Goal: Information Seeking & Learning: Learn about a topic

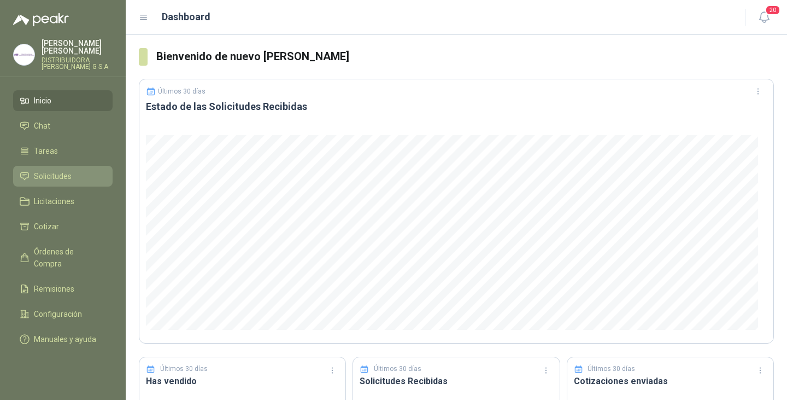
click at [62, 170] on span "Solicitudes" at bounding box center [53, 176] width 38 height 12
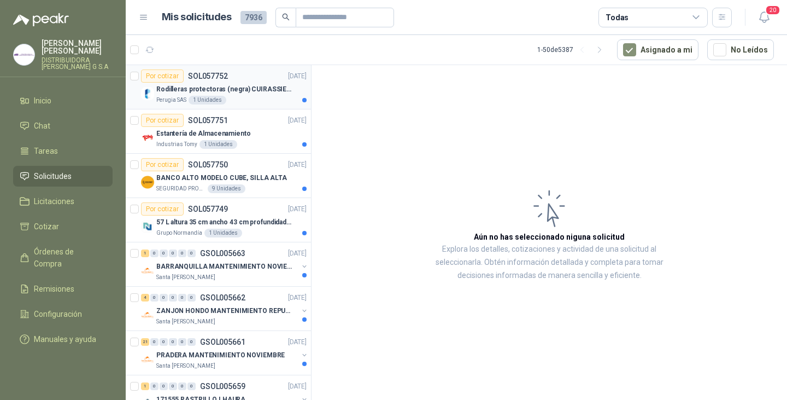
click at [202, 87] on p "Rodilleras protectoras (negra) CUIRASSIER para motocicleta, rodilleras para mot…" at bounding box center [224, 89] width 136 height 10
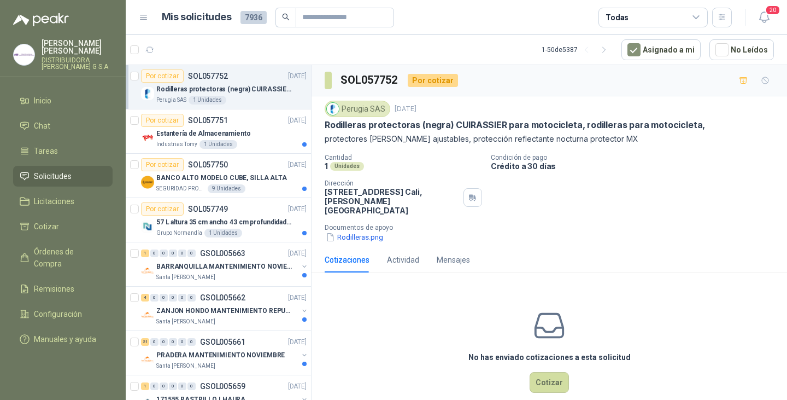
scroll to position [8, 0]
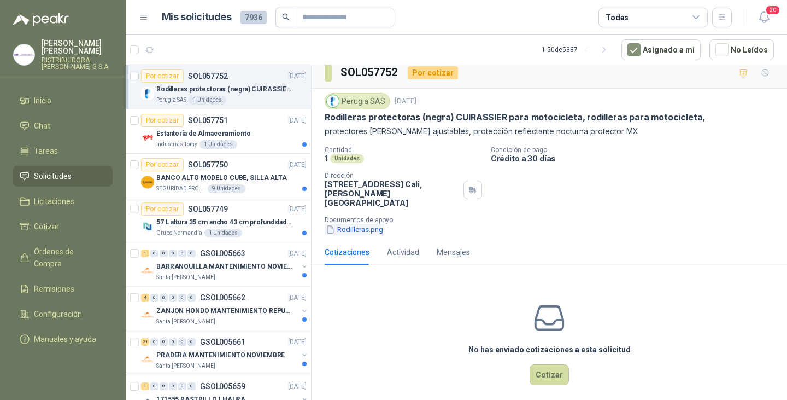
click at [367, 224] on button "Rodilleras.png" at bounding box center [355, 229] width 60 height 11
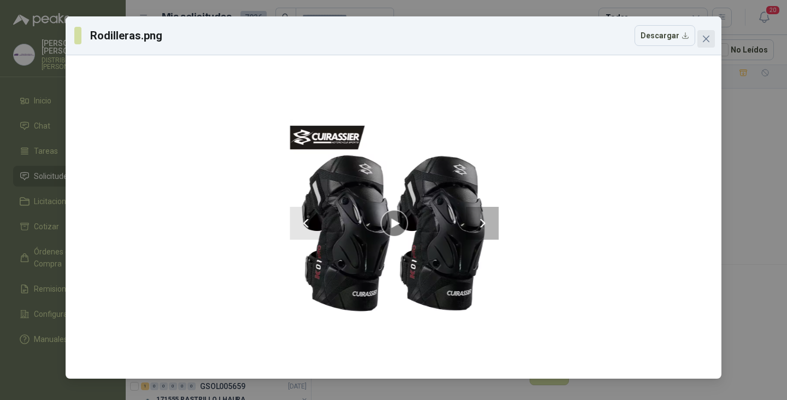
click at [710, 41] on icon "close" at bounding box center [706, 38] width 9 height 9
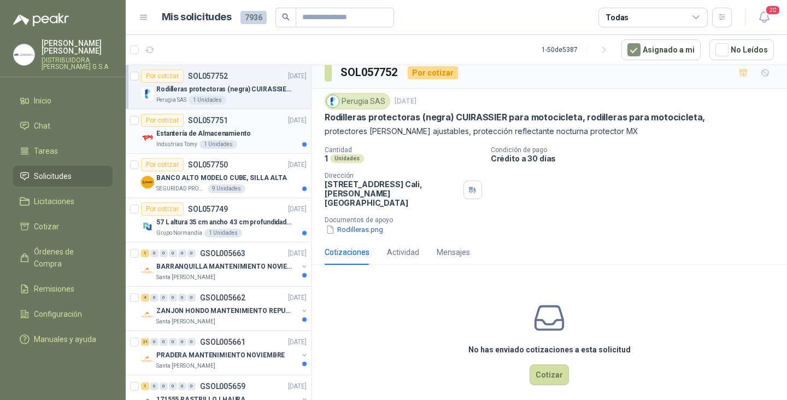
click at [231, 129] on p "Estantería de Almacenamiento" at bounding box center [203, 133] width 95 height 10
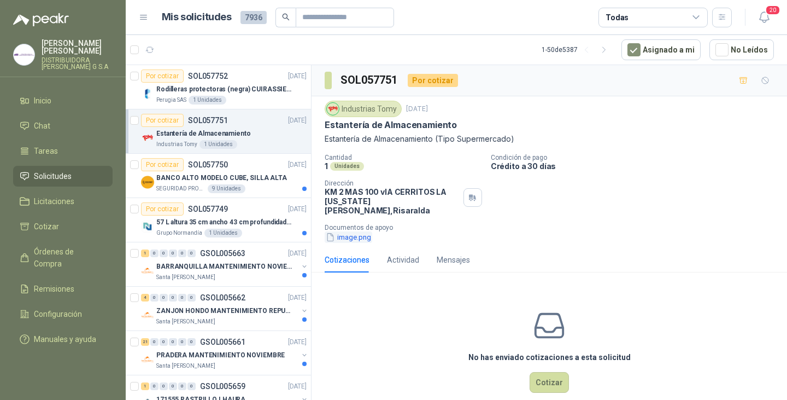
click at [354, 231] on button "image.png" at bounding box center [349, 236] width 48 height 11
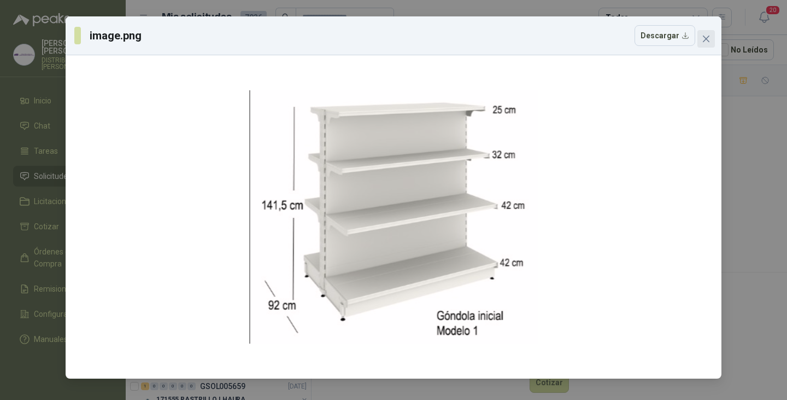
click at [699, 38] on span "Close" at bounding box center [706, 38] width 17 height 9
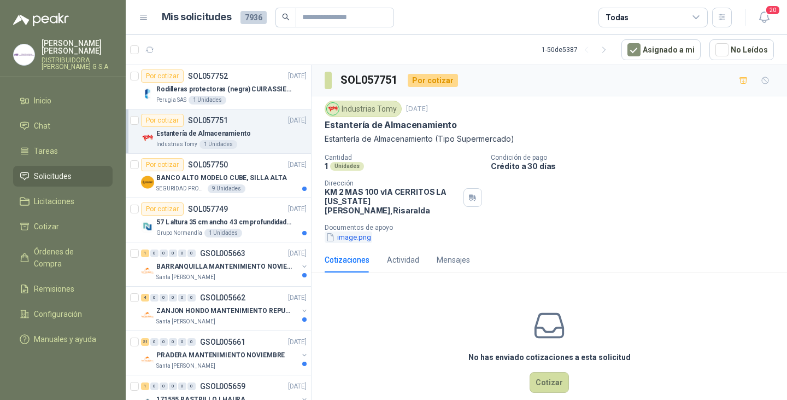
click at [362, 231] on button "image.png" at bounding box center [349, 236] width 48 height 11
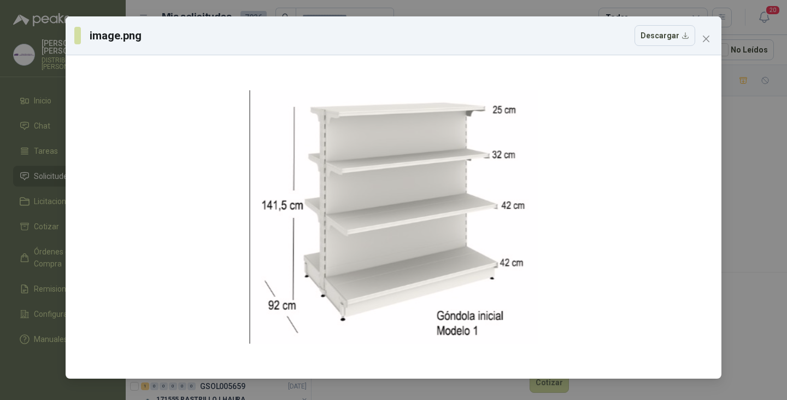
click at [714, 33] on button "Close" at bounding box center [706, 38] width 17 height 17
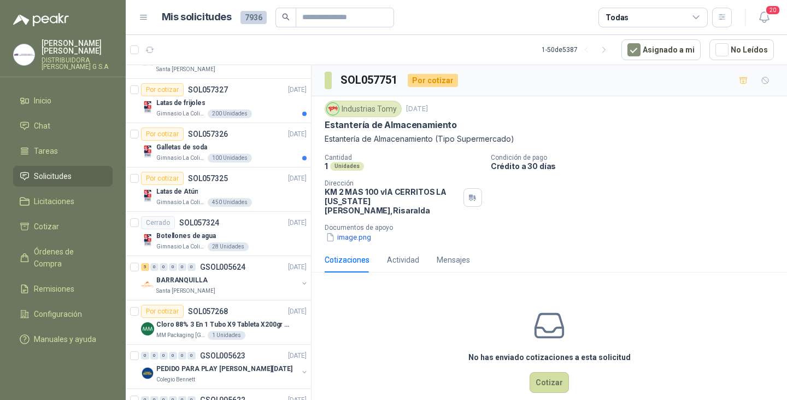
scroll to position [1900, 0]
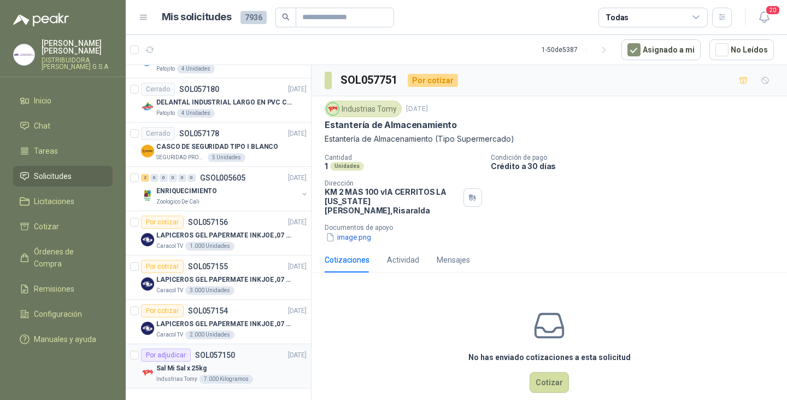
click at [173, 363] on p "Sal Mi Sal x 25kg" at bounding box center [181, 368] width 50 height 10
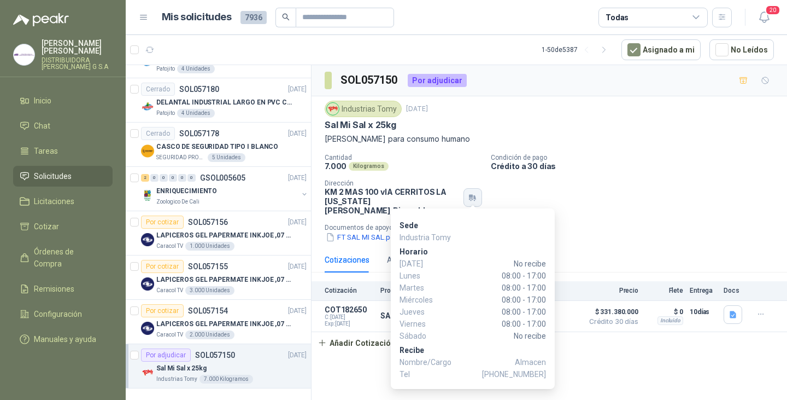
click at [474, 195] on icon "button" at bounding box center [475, 197] width 2 height 4
click at [479, 191] on button "button" at bounding box center [473, 197] width 19 height 19
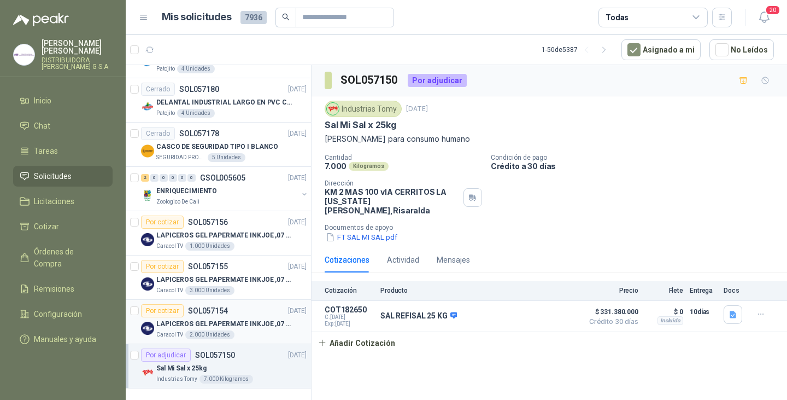
click at [207, 317] on div "LAPICEROS GEL PAPERMATE INKJOE ,07 1 LOGO 1 TINTA" at bounding box center [231, 323] width 150 height 13
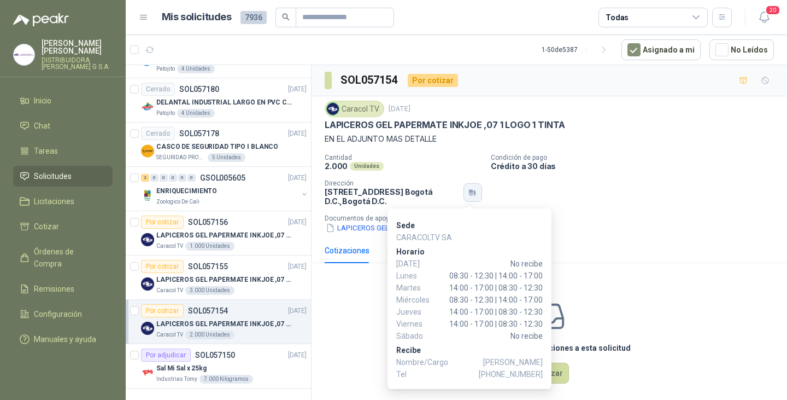
click at [468, 193] on icon "button" at bounding box center [472, 192] width 9 height 9
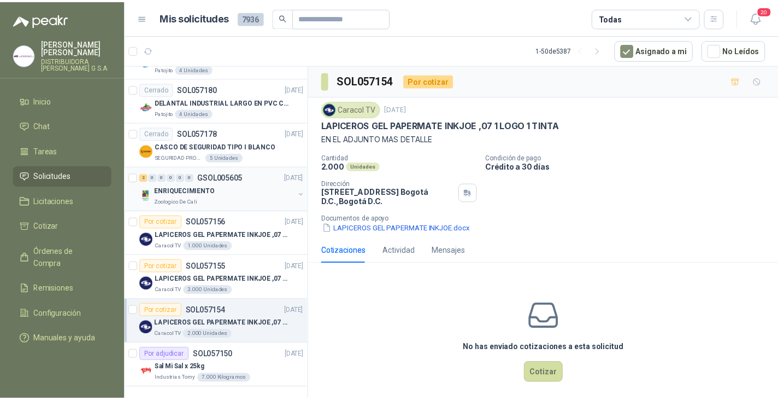
scroll to position [1845, 0]
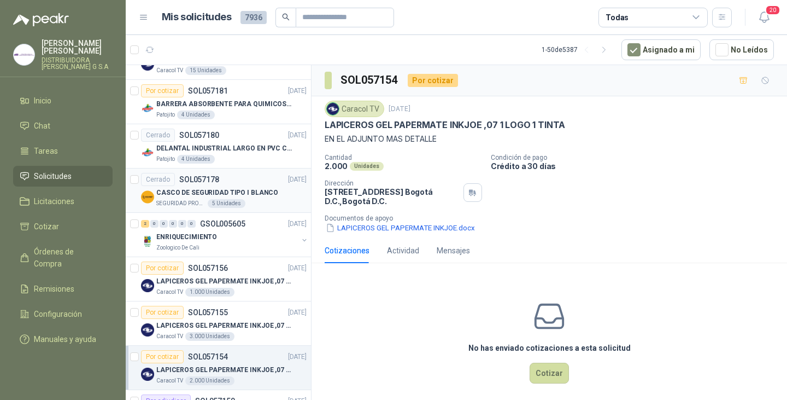
click at [189, 188] on p "CASCO DE SEGURIDAD TIPO I BLANCO" at bounding box center [217, 193] width 122 height 10
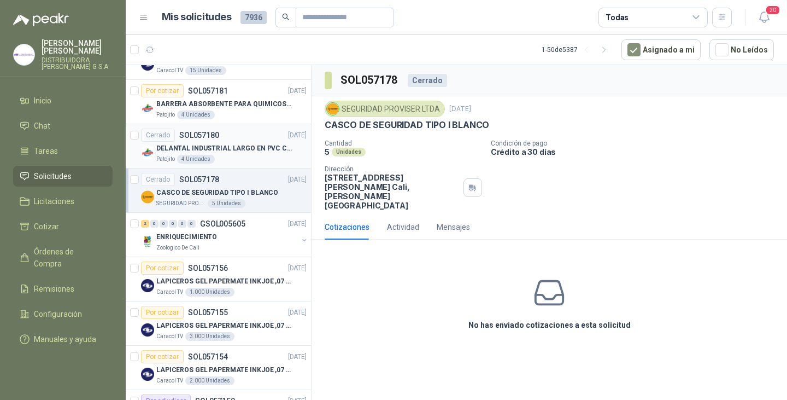
click at [225, 141] on div "Cerrado SOL057180 [DATE]" at bounding box center [224, 134] width 166 height 13
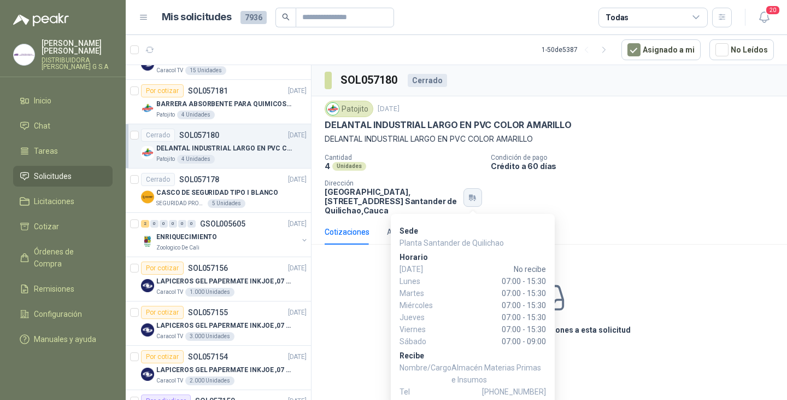
click at [470, 201] on icon "button" at bounding box center [472, 197] width 9 height 9
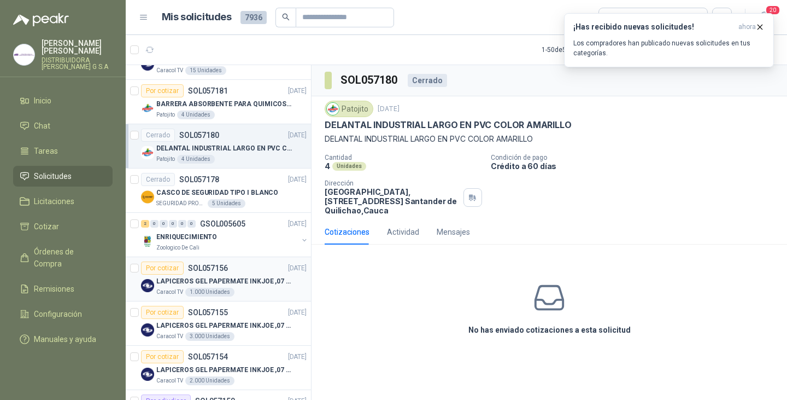
click at [226, 279] on p "LAPICEROS GEL PAPERMATE INKJOE ,07 1 LOGO 1 TINTA" at bounding box center [224, 281] width 136 height 10
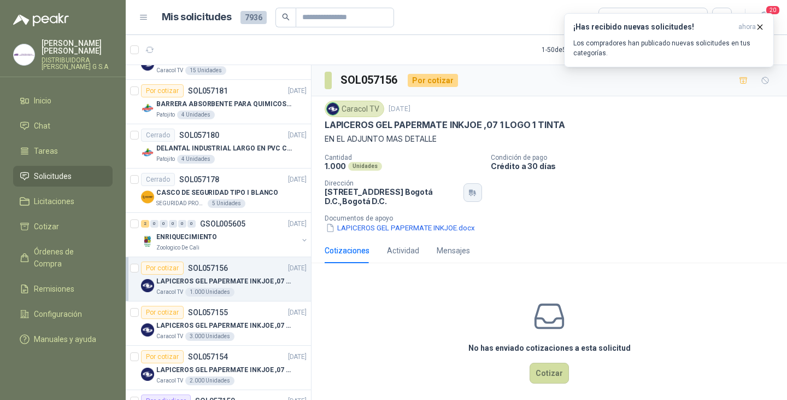
click at [468, 193] on icon "button" at bounding box center [472, 192] width 9 height 9
click at [211, 320] on p "LAPICEROS GEL PAPERMATE INKJOE ,07 1 LOGO 1 TINTA" at bounding box center [224, 325] width 136 height 10
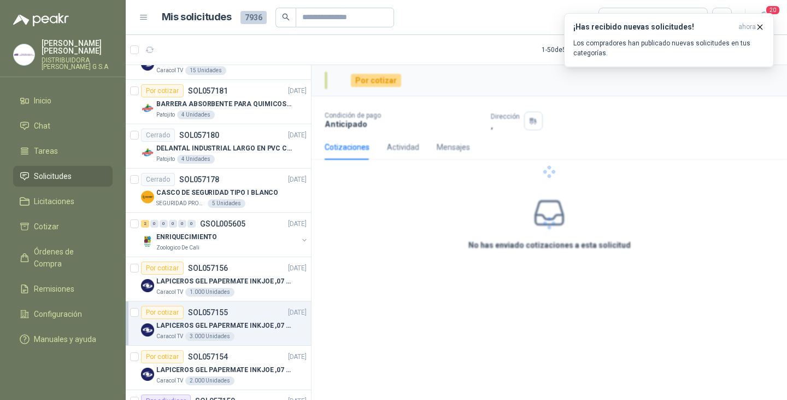
click at [474, 196] on div at bounding box center [550, 171] width 476 height 213
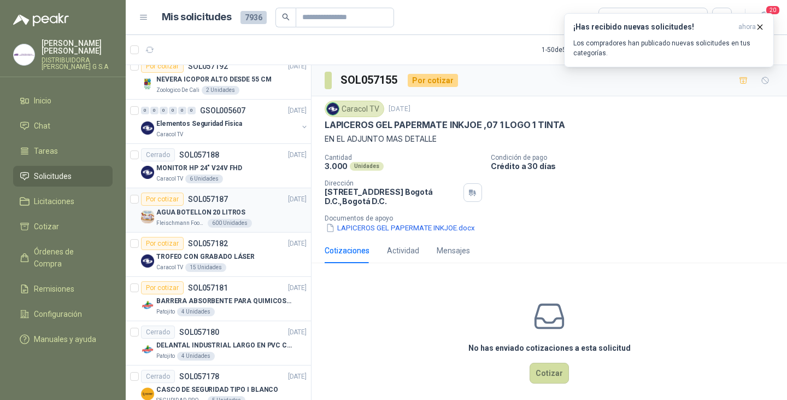
scroll to position [1626, 0]
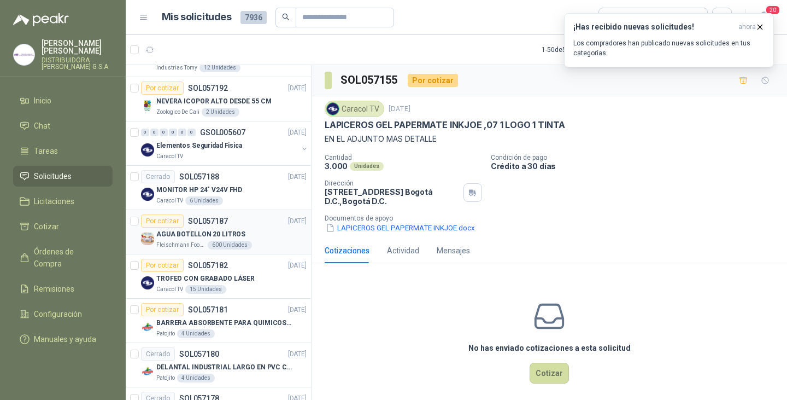
click at [184, 231] on p "AGUA BOTELLON 20 LITROS" at bounding box center [200, 234] width 89 height 10
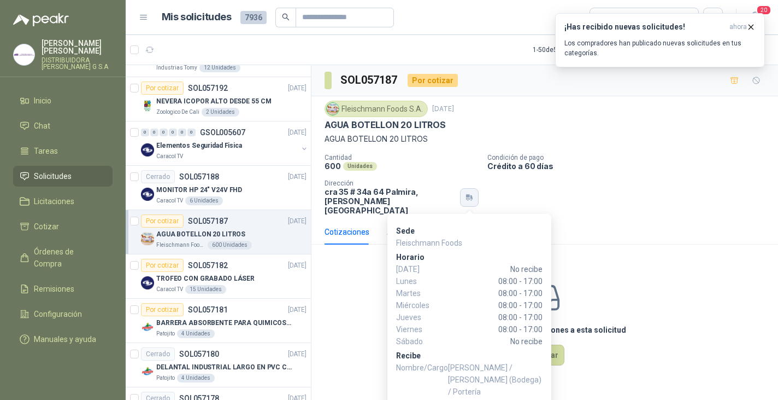
click at [476, 190] on button "button" at bounding box center [469, 197] width 19 height 19
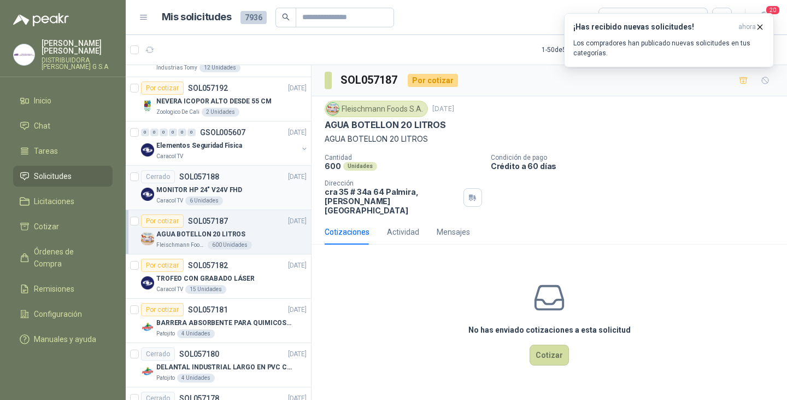
click at [209, 185] on p "MONITOR HP 24" V24V FHD" at bounding box center [199, 190] width 86 height 10
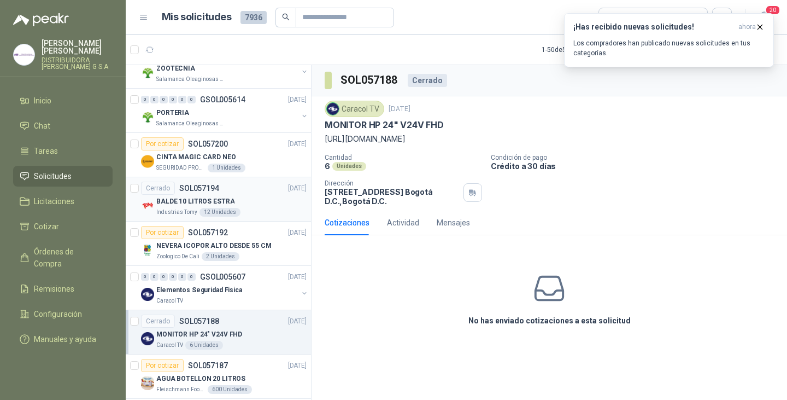
scroll to position [1462, 0]
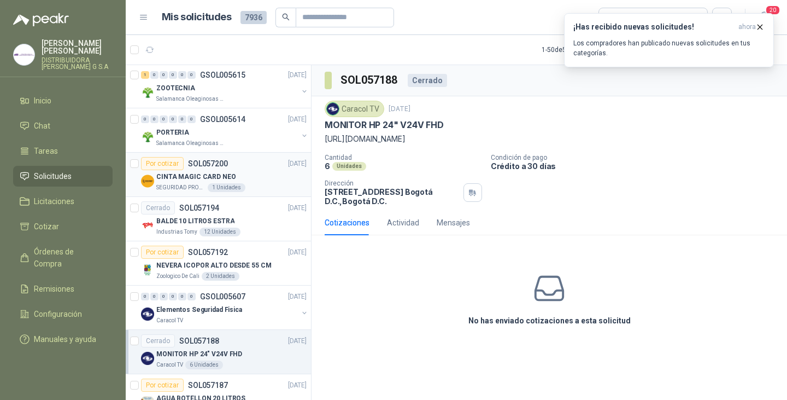
click at [189, 177] on p "CINTA MAGIC CARD NEO" at bounding box center [196, 177] width 80 height 10
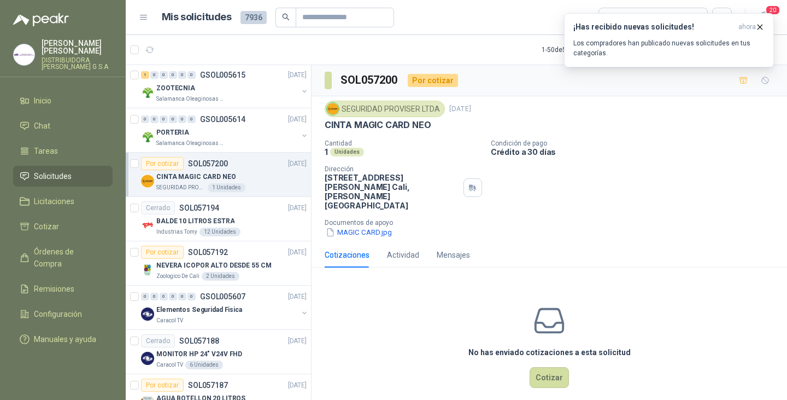
scroll to position [1408, 0]
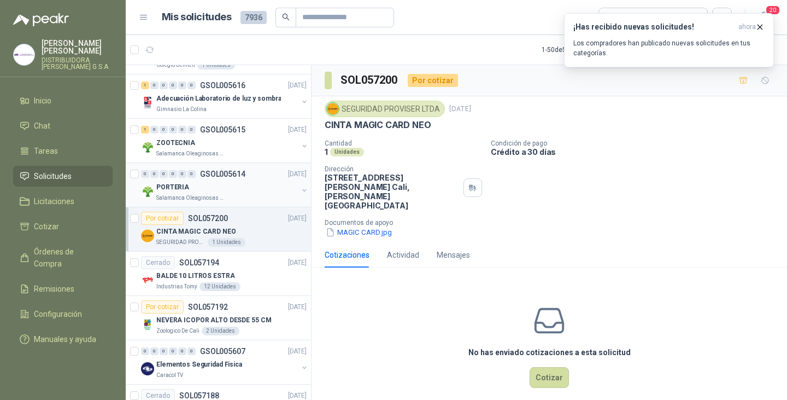
click at [179, 186] on p "PORTERIA" at bounding box center [172, 187] width 33 height 10
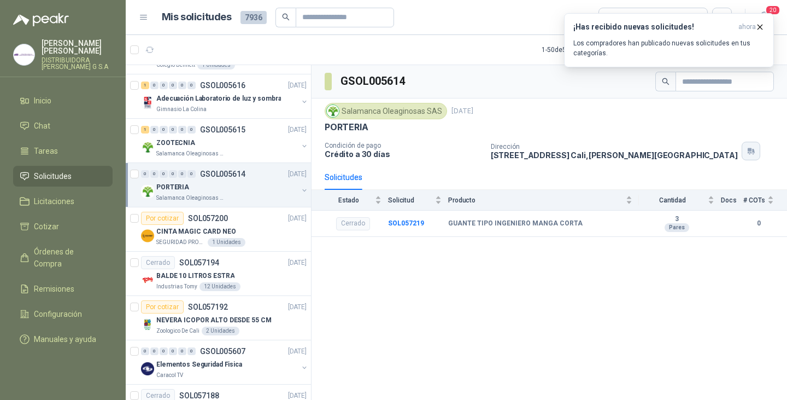
click at [749, 154] on icon "button" at bounding box center [749, 153] width 1 height 1
click at [203, 141] on div "ZOOTECNIA" at bounding box center [227, 142] width 142 height 13
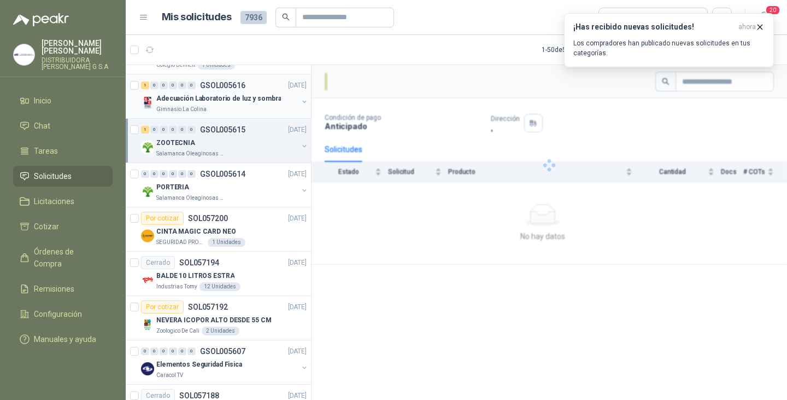
click at [217, 97] on p "Adecuación Laboratorio de luz y sombra" at bounding box center [218, 98] width 125 height 10
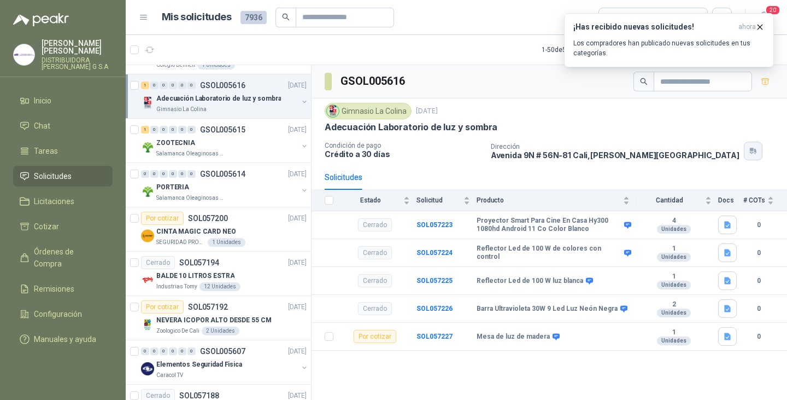
click at [750, 153] on icon "button" at bounding box center [752, 153] width 4 height 2
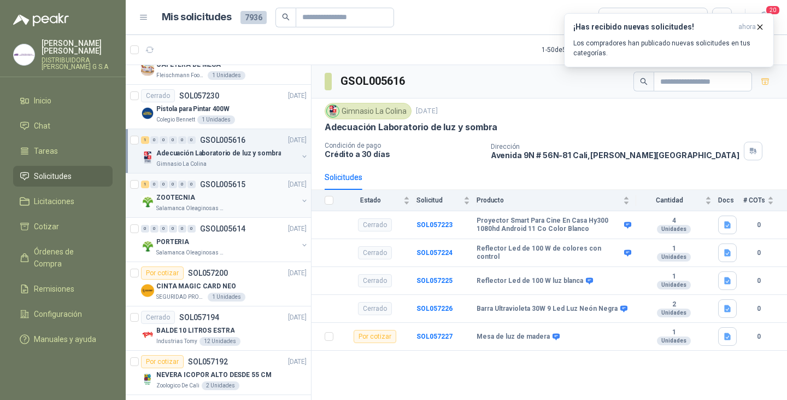
scroll to position [1298, 0]
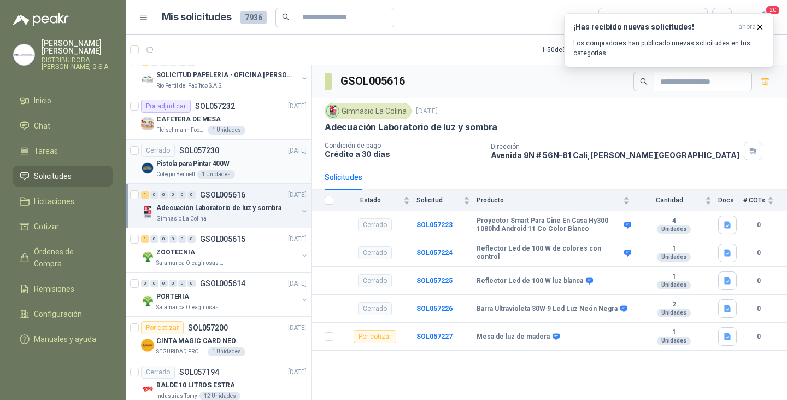
click at [183, 163] on p "Pistola para Pintar 400W" at bounding box center [192, 164] width 73 height 10
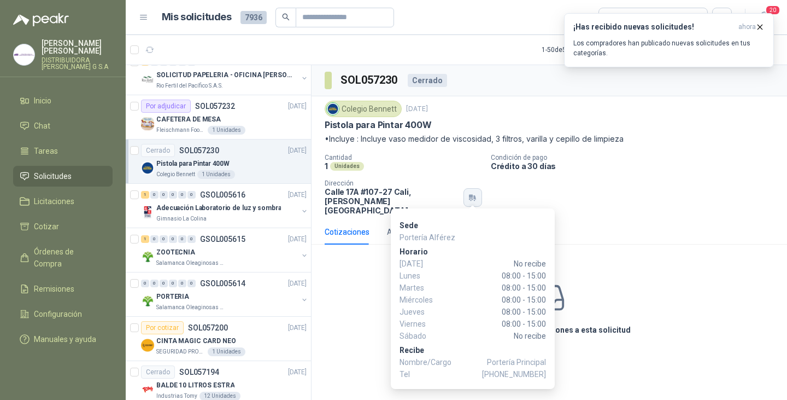
click at [474, 195] on icon "button" at bounding box center [472, 197] width 9 height 9
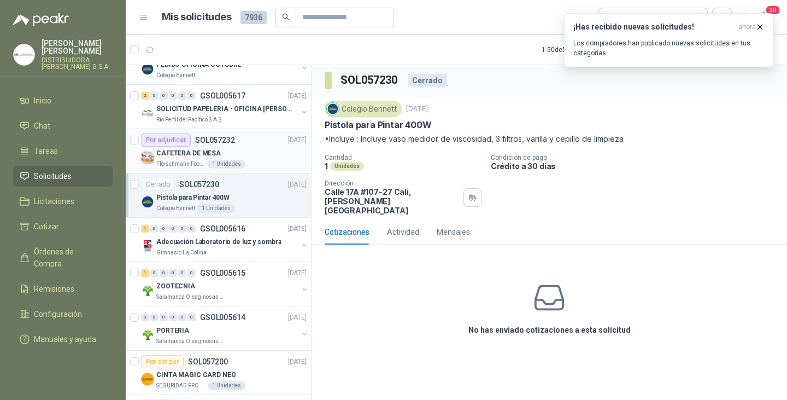
scroll to position [1244, 0]
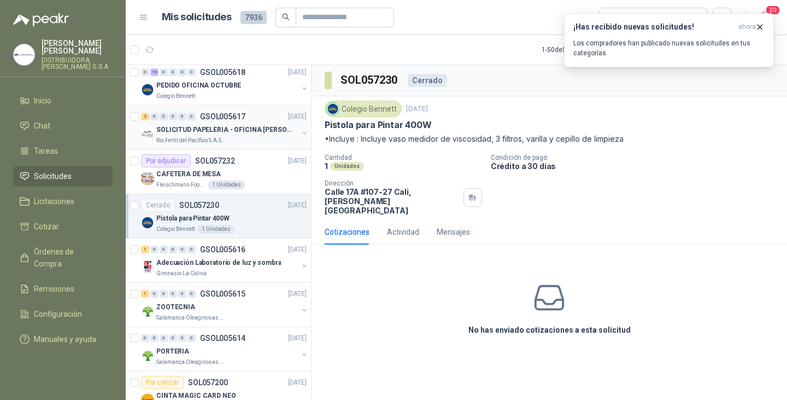
click at [201, 124] on div "SOLICITUD PAPELERIA - OFICINA [PERSON_NAME]" at bounding box center [227, 129] width 142 height 13
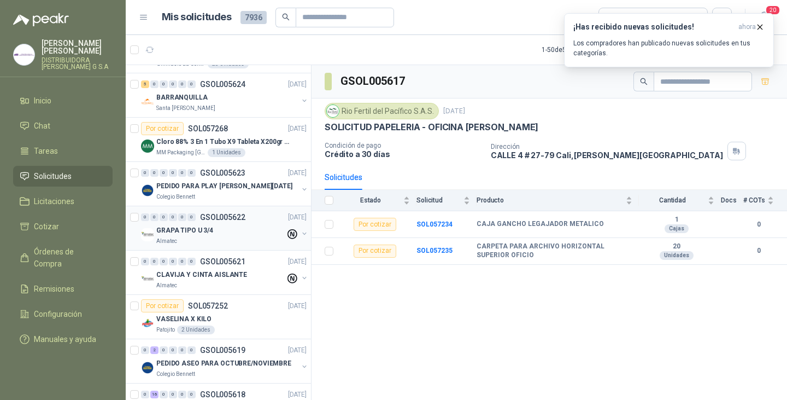
scroll to position [916, 0]
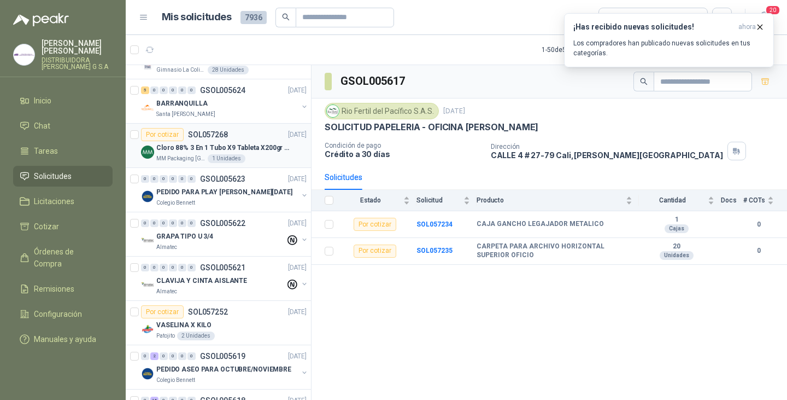
click at [185, 148] on p "Cloro 88% 3 En 1 Tubo X9 Tableta X200gr Oxycl" at bounding box center [224, 148] width 136 height 10
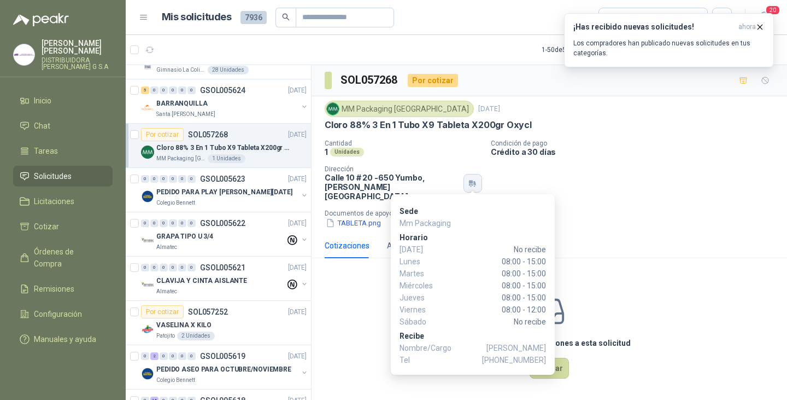
click at [472, 181] on icon "button" at bounding box center [472, 183] width 9 height 9
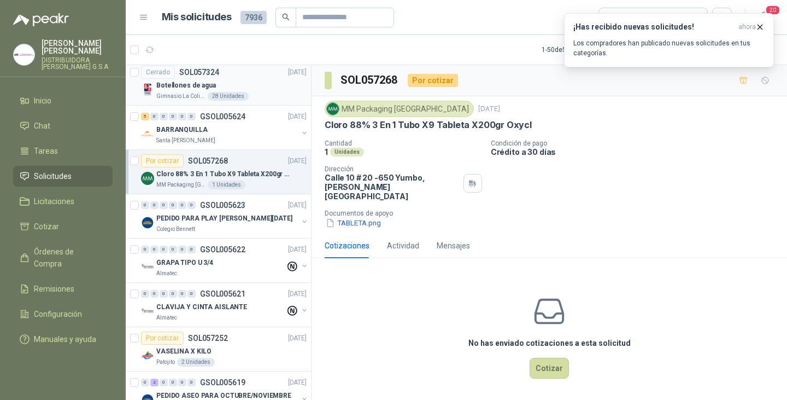
scroll to position [806, 0]
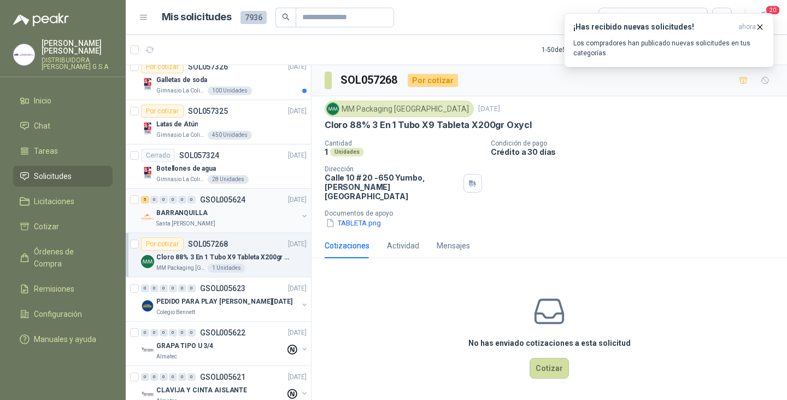
click at [199, 215] on p "BARRANQUILLA" at bounding box center [181, 213] width 51 height 10
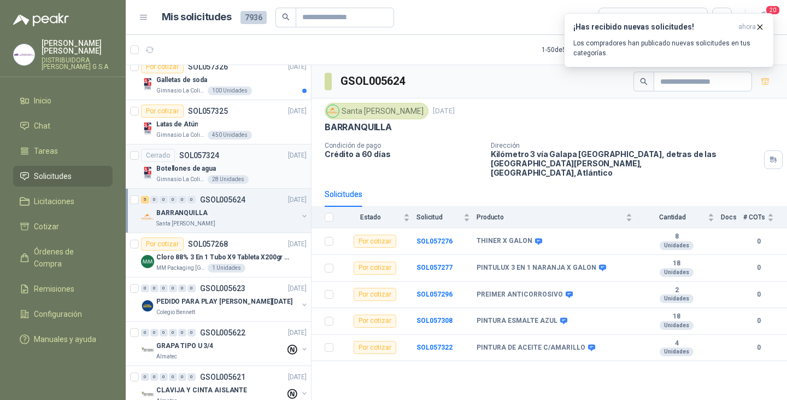
click at [188, 168] on p "Botellones de agua" at bounding box center [186, 168] width 60 height 10
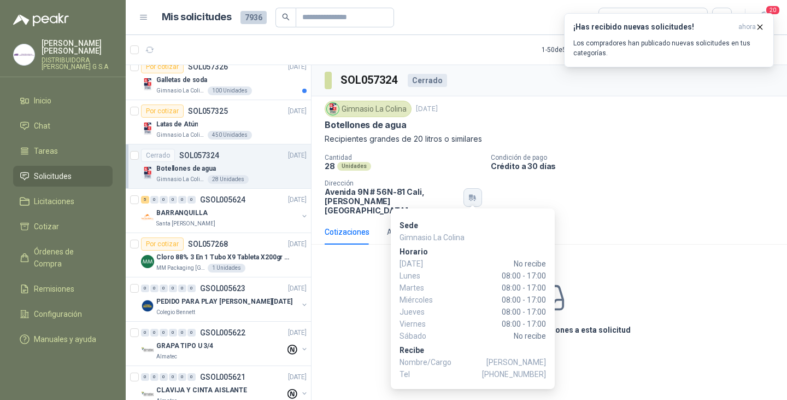
click at [473, 196] on icon "button" at bounding box center [472, 197] width 9 height 9
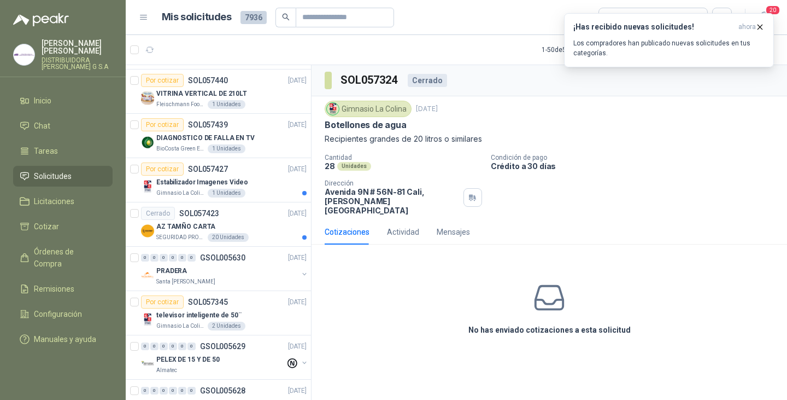
scroll to position [314, 0]
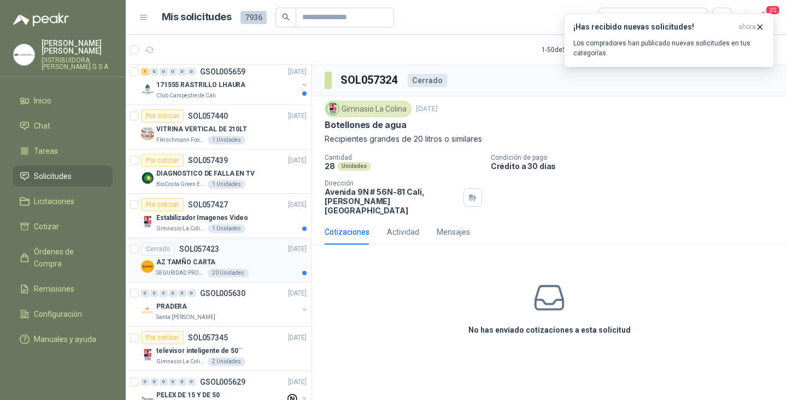
click at [188, 257] on p "AZ TAMÑO CARTA" at bounding box center [185, 262] width 59 height 10
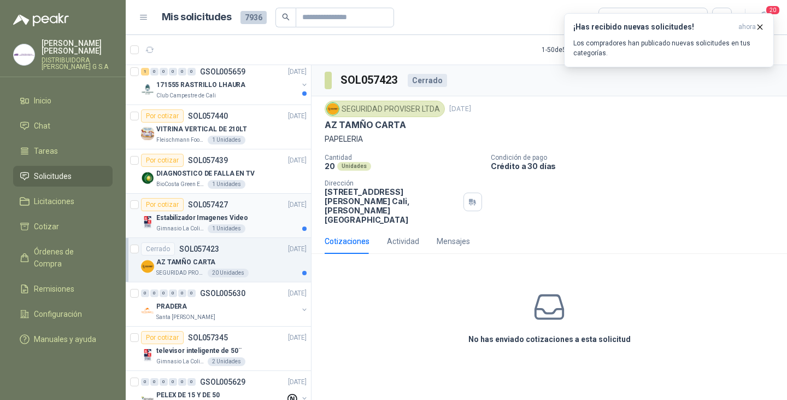
click at [195, 214] on p "Estabilizador Imagenes Video" at bounding box center [202, 218] width 92 height 10
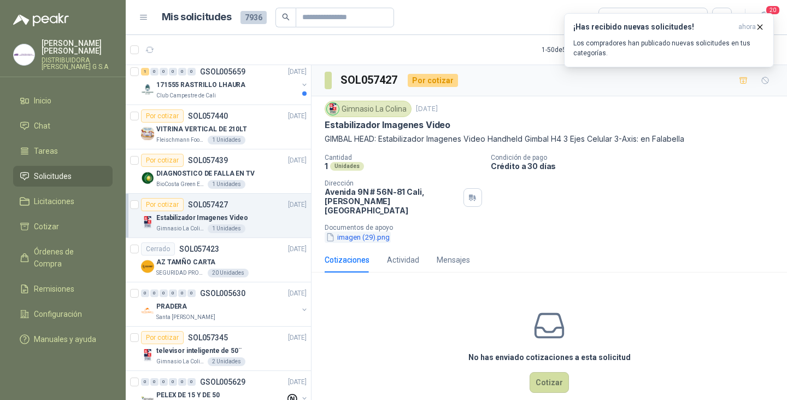
click at [359, 231] on button "imagen (29).png" at bounding box center [358, 236] width 66 height 11
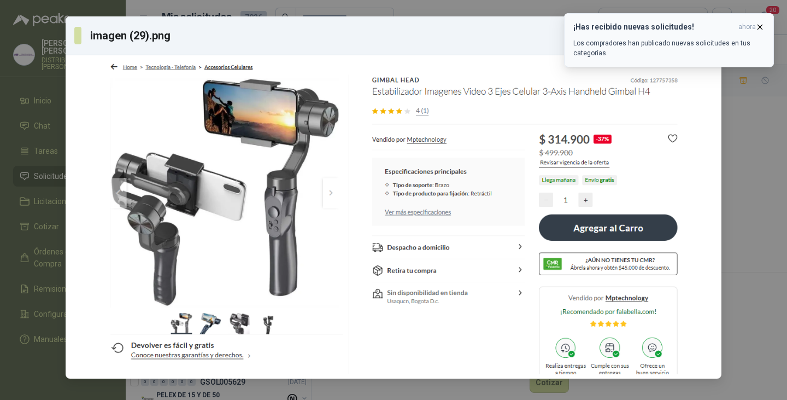
click at [764, 25] on icon "button" at bounding box center [760, 26] width 9 height 9
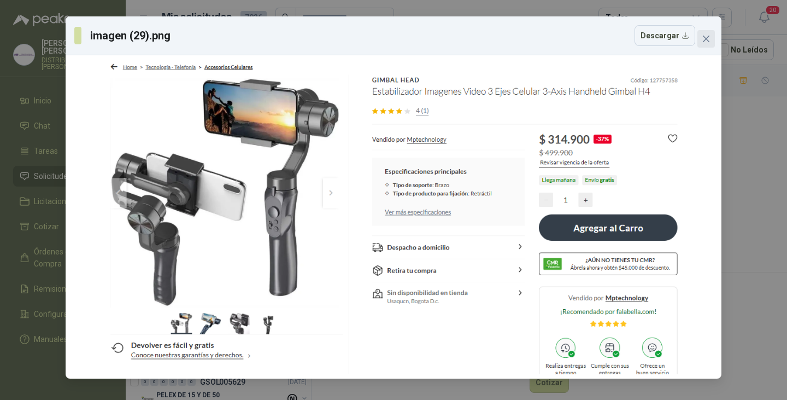
click at [707, 33] on button "Close" at bounding box center [706, 38] width 17 height 17
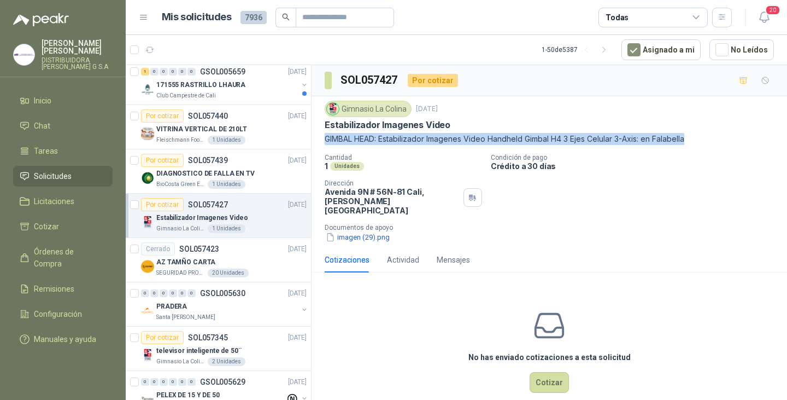
drag, startPoint x: 326, startPoint y: 137, endPoint x: 692, endPoint y: 134, distance: 365.7
click at [691, 134] on p "GIMBAL HEAD: Estabilizador Imagenes Video Handheld Gimbal H4 3 Ejes Celular 3-A…" at bounding box center [549, 139] width 449 height 12
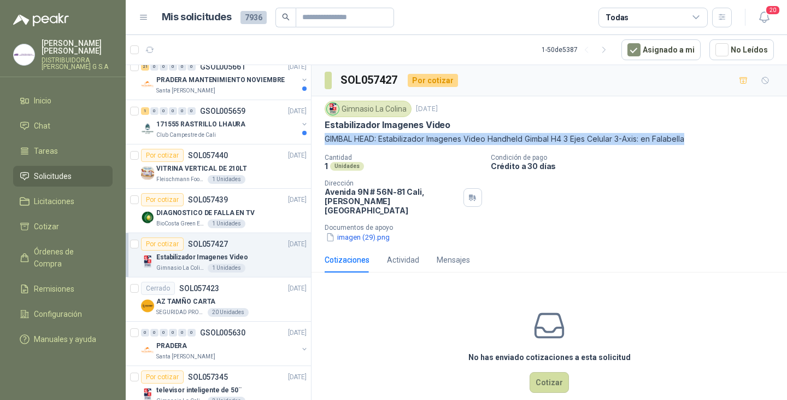
scroll to position [260, 0]
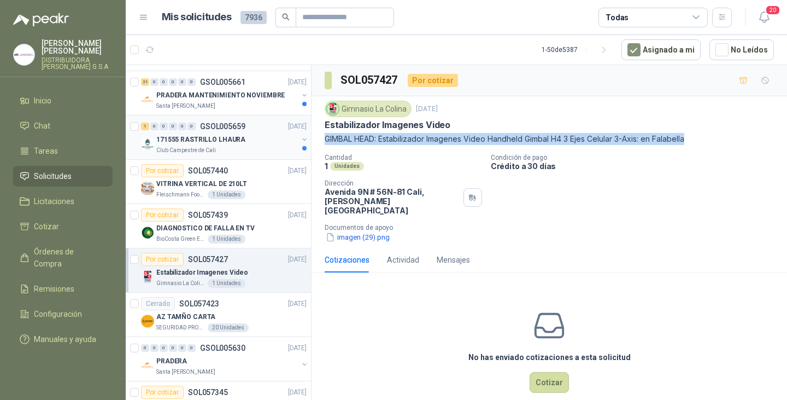
click at [232, 142] on p "171555 RASTRILLO LHAURA" at bounding box center [200, 139] width 89 height 10
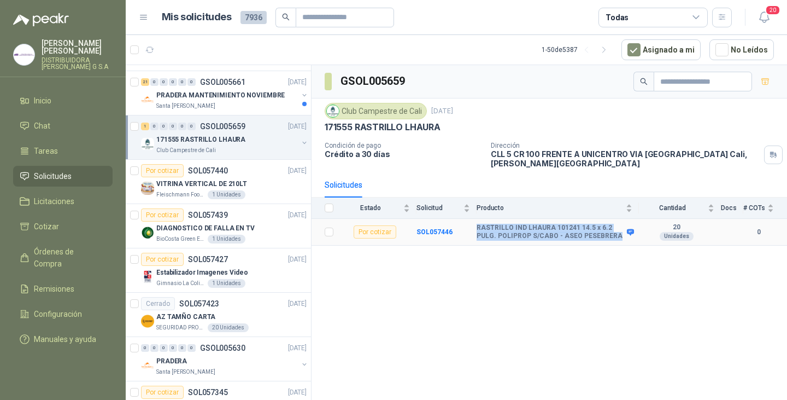
drag, startPoint x: 475, startPoint y: 227, endPoint x: 612, endPoint y: 237, distance: 137.6
click at [612, 237] on tr "Por cotizar SOL057446 RASTRILLO IND LHAURA 101241 14.5 x 6.2 PULG. POLIPROP S/C…" at bounding box center [550, 232] width 476 height 27
copy tr "RASTRILLO IND LHAURA 101241 14.5 x 6.2 PULG. POLIPROP S/CABO - ASEO PESEBRERA"
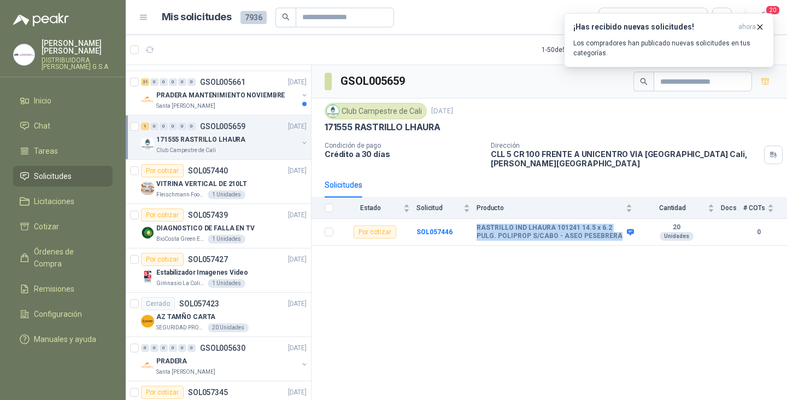
scroll to position [150, 0]
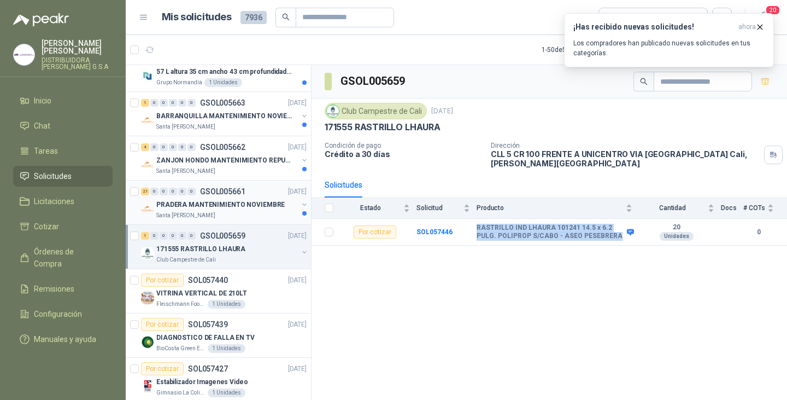
click at [227, 198] on div "PRADERA MANTENIMIENTO NOVIEMBRE" at bounding box center [227, 204] width 142 height 13
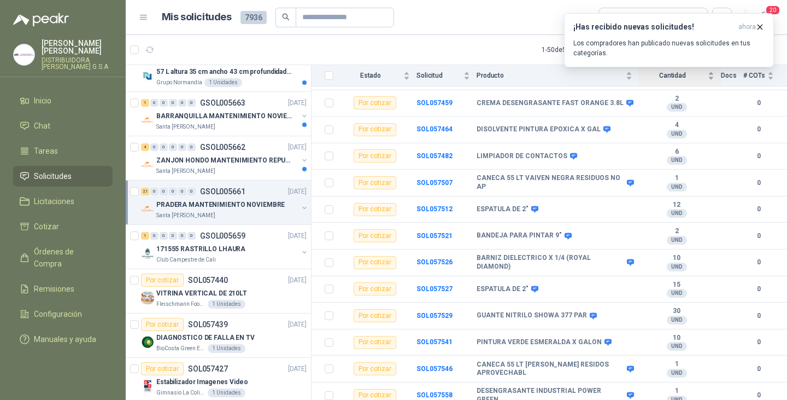
scroll to position [155, 0]
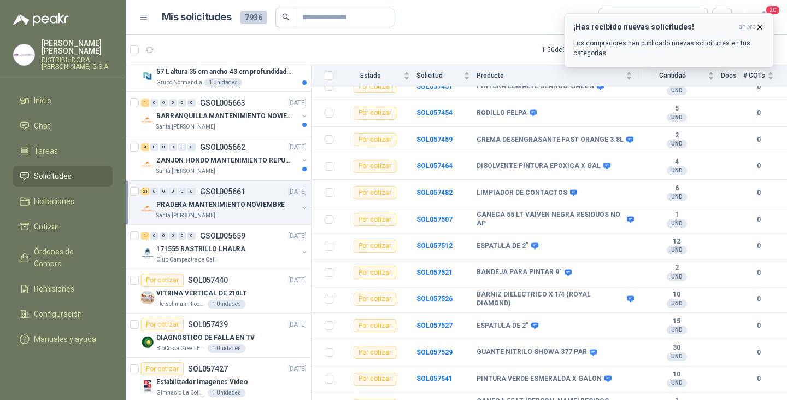
click at [762, 25] on icon "button" at bounding box center [760, 26] width 9 height 9
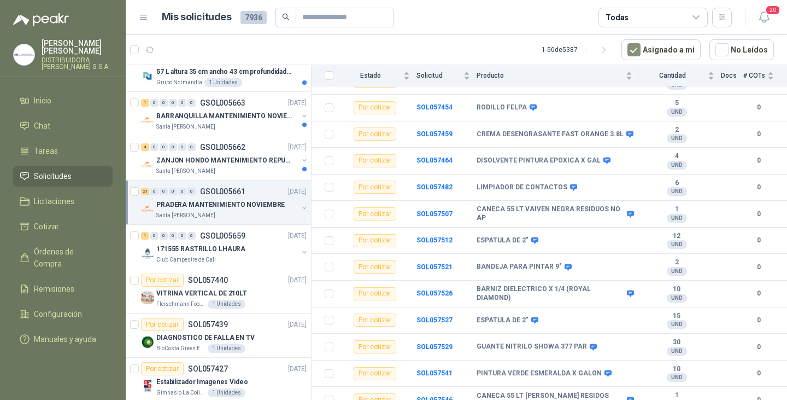
scroll to position [162, 0]
